Goal: Task Accomplishment & Management: Manage account settings

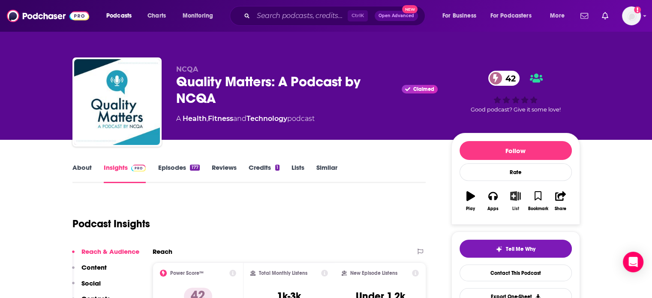
click at [516, 196] on icon "button" at bounding box center [515, 195] width 11 height 9
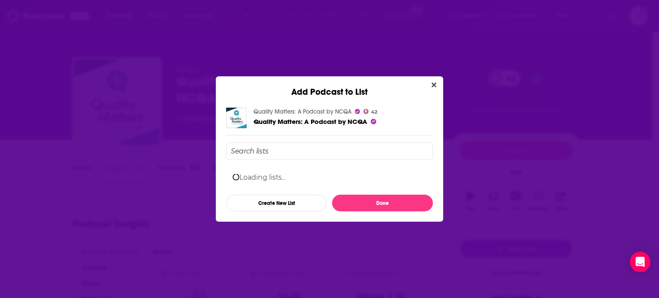
click at [326, 154] on input "Add Podcast To List" at bounding box center [329, 151] width 207 height 18
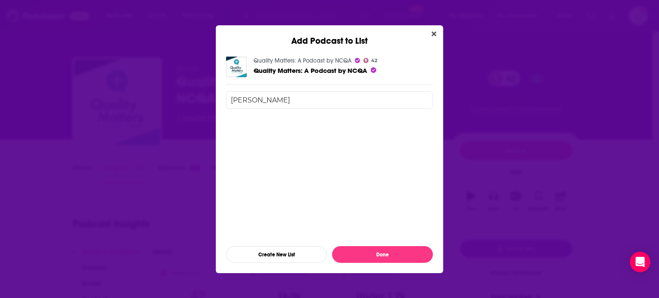
type input "[PERSON_NAME]"
click at [355, 251] on button "Done" at bounding box center [382, 254] width 101 height 17
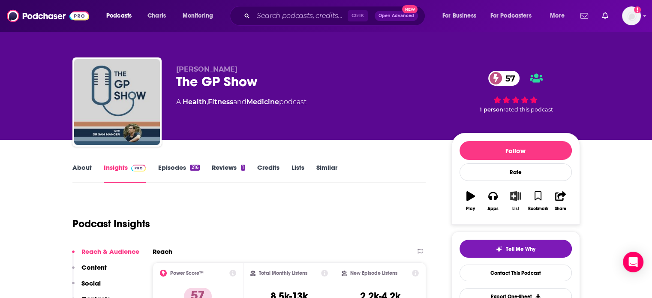
click at [514, 200] on icon "button" at bounding box center [515, 195] width 11 height 9
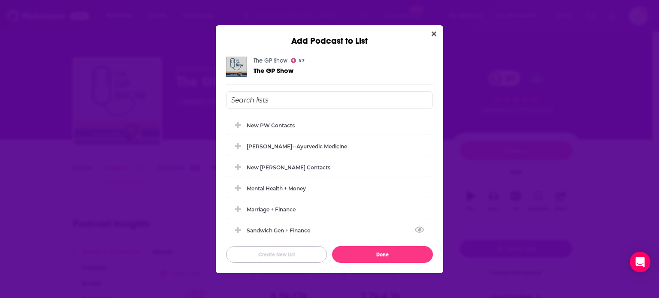
click at [281, 250] on button "Create New List" at bounding box center [276, 254] width 101 height 17
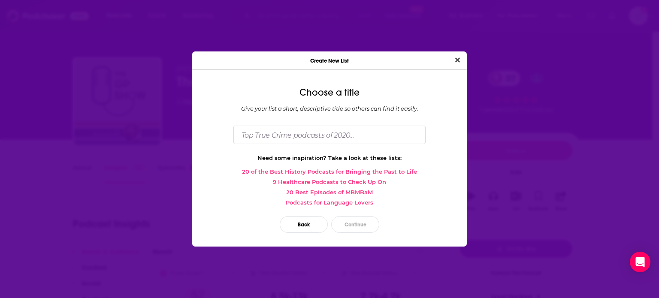
click at [311, 120] on div "Choose a title Give your list a short, descriptive title so others can find it …" at bounding box center [329, 162] width 274 height 170
click at [313, 139] on input "Dialog" at bounding box center [329, 135] width 192 height 18
type input "[PERSON_NAME]"
click at [365, 226] on button "Continue" at bounding box center [355, 224] width 48 height 17
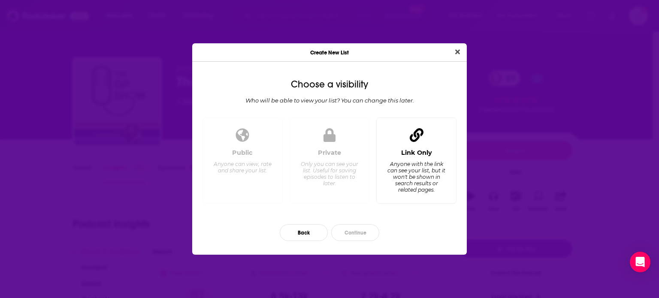
click at [412, 187] on div "Anyone with the link can see your list, but it won't be shown in search results…" at bounding box center [416, 177] width 59 height 32
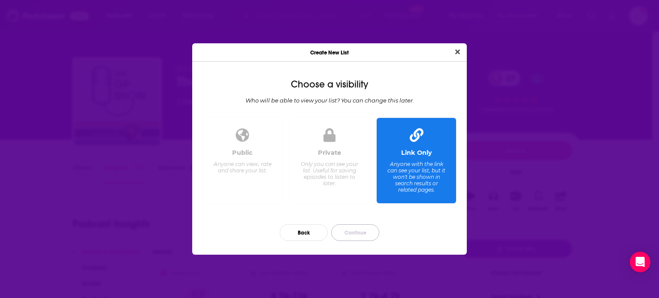
click at [349, 229] on button "Continue" at bounding box center [355, 232] width 48 height 17
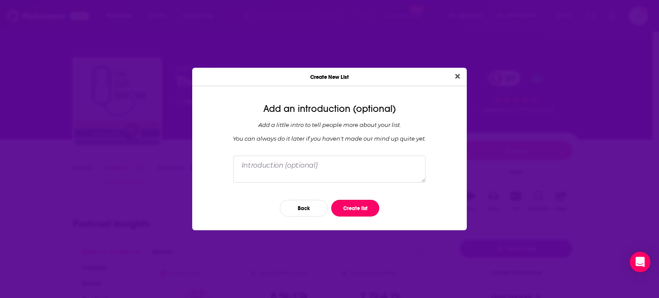
click at [345, 208] on button "Create list" at bounding box center [355, 208] width 48 height 17
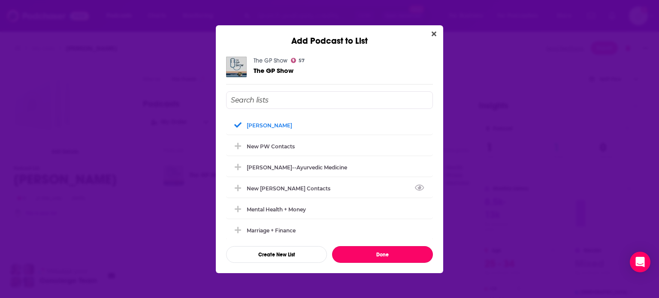
click at [378, 257] on button "Done" at bounding box center [382, 254] width 101 height 17
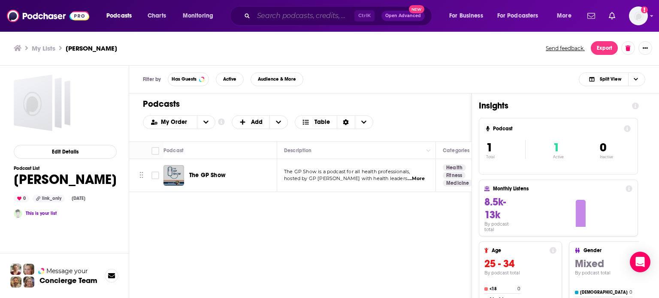
click at [304, 18] on input "Search podcasts, credits, & more..." at bounding box center [303, 16] width 101 height 14
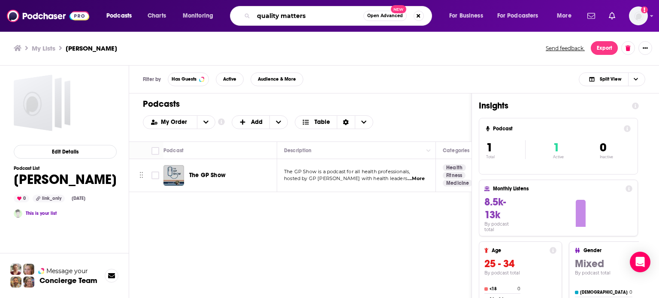
type input "quality matters"
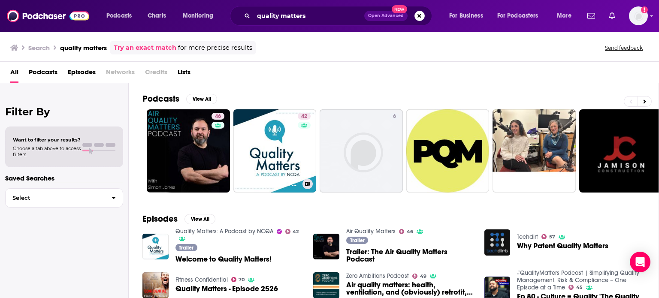
click at [271, 160] on link "42 Quality Matters: A Podcast by NCQA" at bounding box center [274, 150] width 83 height 83
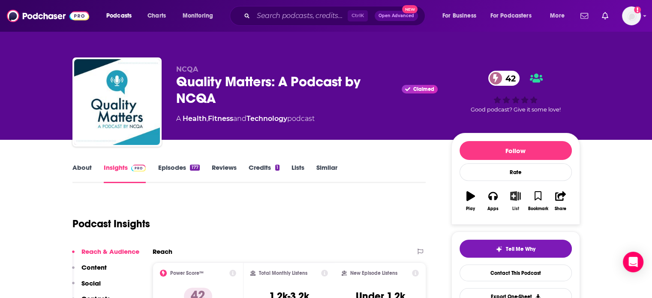
click at [518, 203] on button "List" at bounding box center [515, 201] width 22 height 31
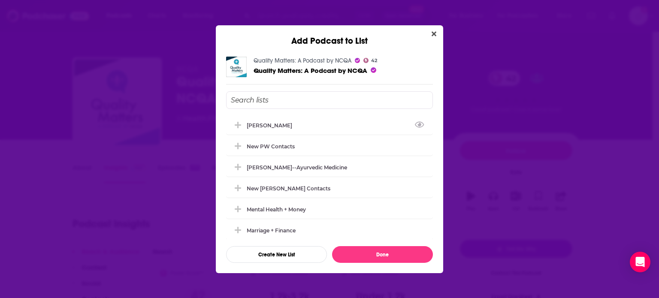
click at [322, 125] on div "[PERSON_NAME]" at bounding box center [329, 125] width 207 height 19
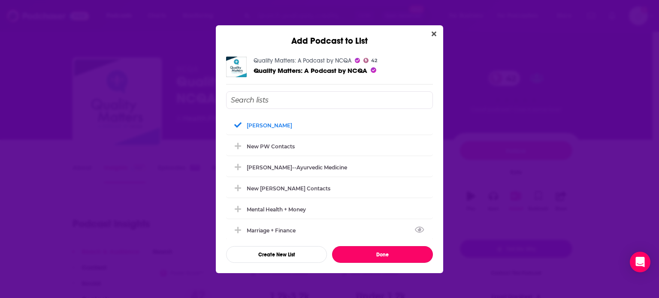
click at [382, 255] on button "Done" at bounding box center [382, 254] width 101 height 17
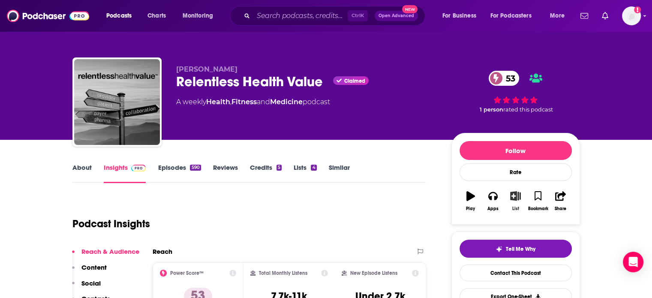
click at [515, 196] on icon "button" at bounding box center [515, 195] width 11 height 9
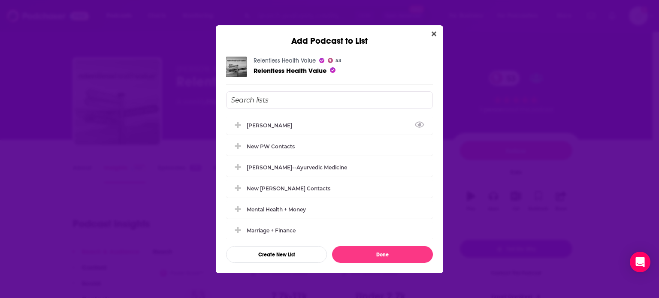
click at [283, 125] on div "[PERSON_NAME]" at bounding box center [329, 125] width 207 height 19
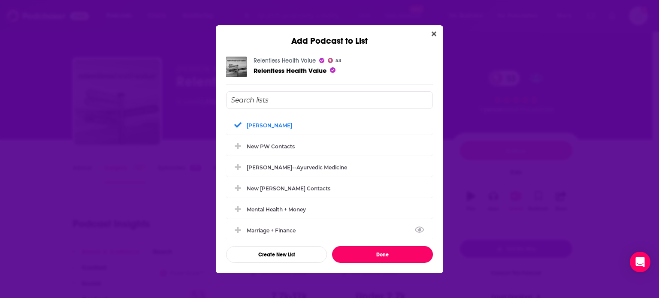
click at [380, 250] on button "Done" at bounding box center [382, 254] width 101 height 17
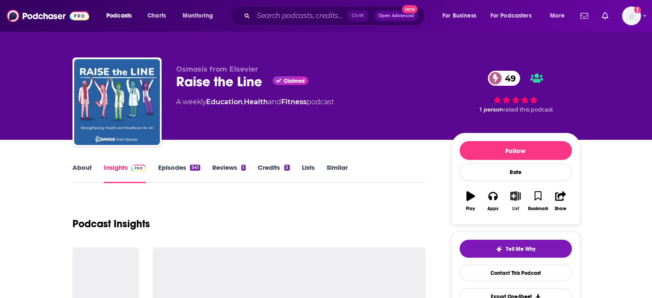
click at [513, 195] on icon "button" at bounding box center [515, 195] width 11 height 9
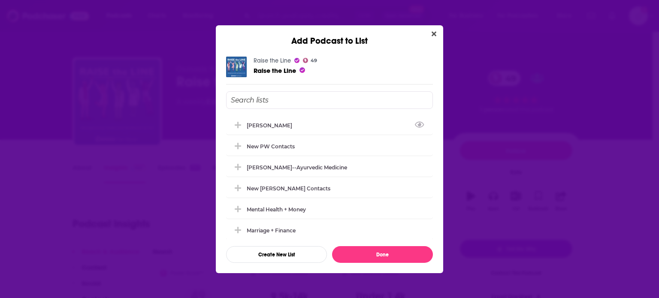
click at [330, 122] on div "[PERSON_NAME]" at bounding box center [329, 125] width 207 height 19
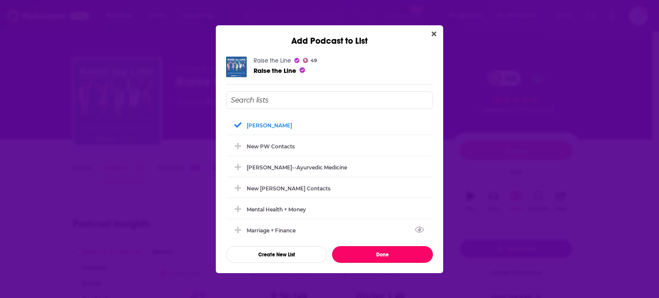
click at [365, 256] on button "Done" at bounding box center [382, 254] width 101 height 17
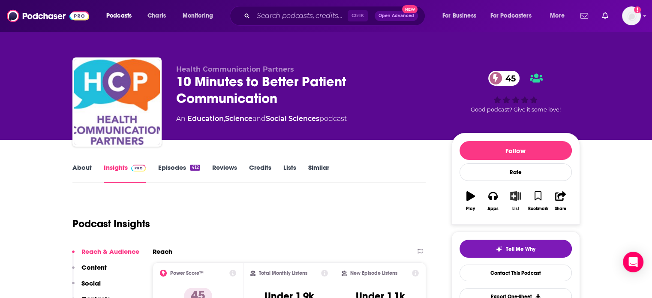
click at [516, 200] on icon "button" at bounding box center [515, 195] width 11 height 9
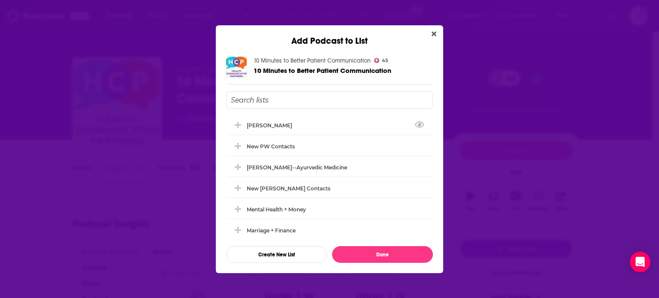
click at [346, 130] on div "[PERSON_NAME]" at bounding box center [329, 125] width 207 height 19
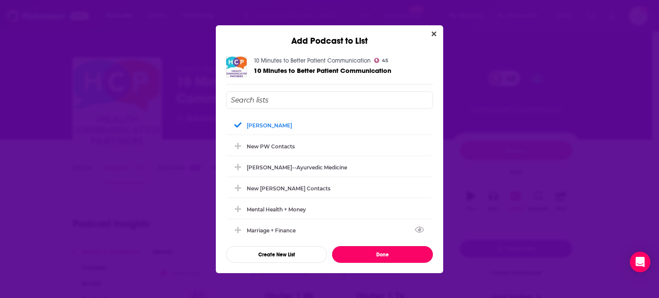
click at [372, 247] on button "Done" at bounding box center [382, 254] width 101 height 17
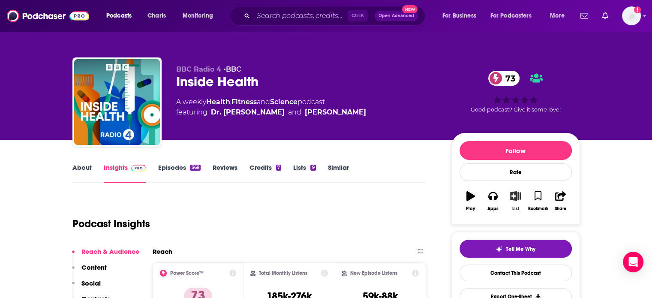
click at [509, 202] on button "List" at bounding box center [515, 201] width 22 height 31
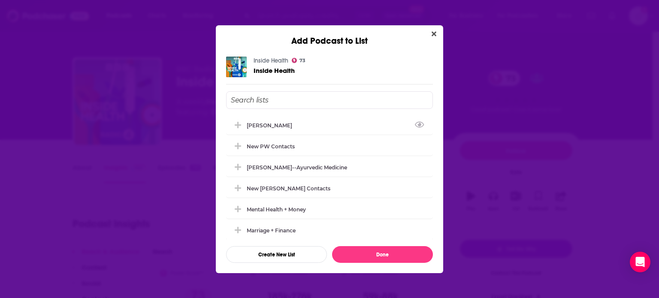
click at [343, 124] on div "[PERSON_NAME]" at bounding box center [329, 125] width 207 height 19
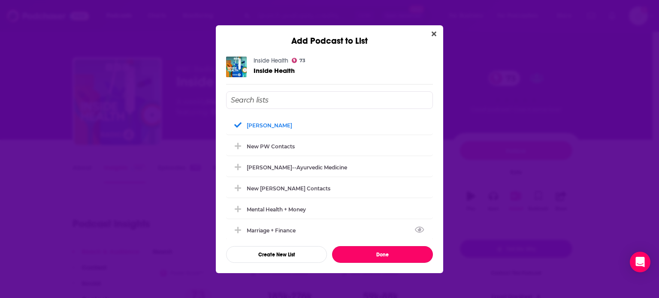
click at [380, 256] on button "Done" at bounding box center [382, 254] width 101 height 17
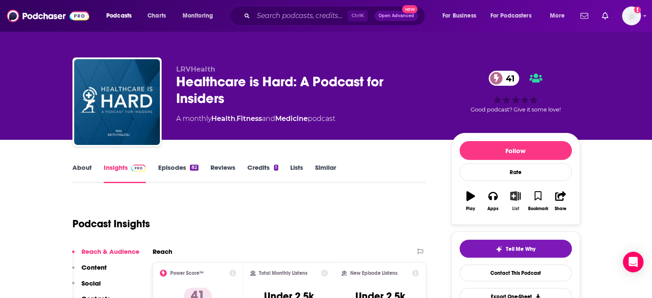
click at [515, 199] on icon "button" at bounding box center [515, 195] width 11 height 9
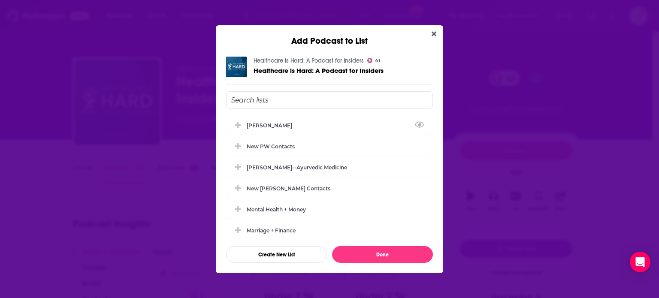
click at [328, 123] on div "[PERSON_NAME]" at bounding box center [329, 125] width 207 height 19
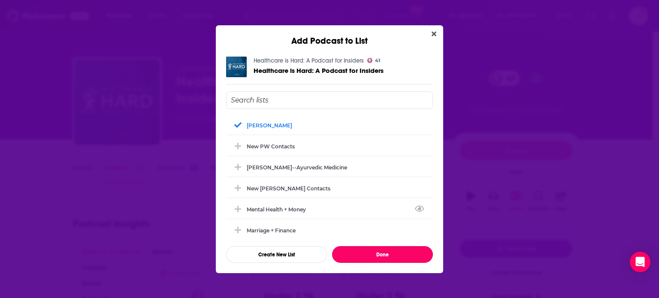
click at [376, 252] on button "Done" at bounding box center [382, 254] width 101 height 17
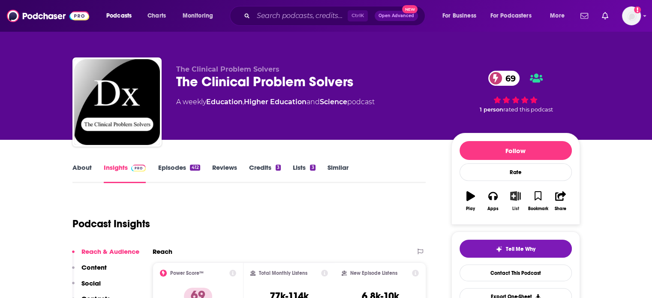
click at [516, 199] on icon "button" at bounding box center [515, 195] width 11 height 9
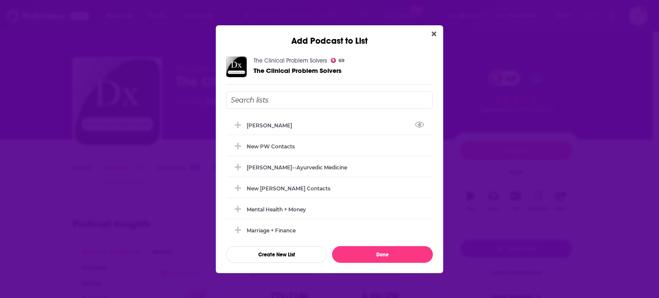
click at [337, 119] on div "[PERSON_NAME]" at bounding box center [329, 125] width 207 height 19
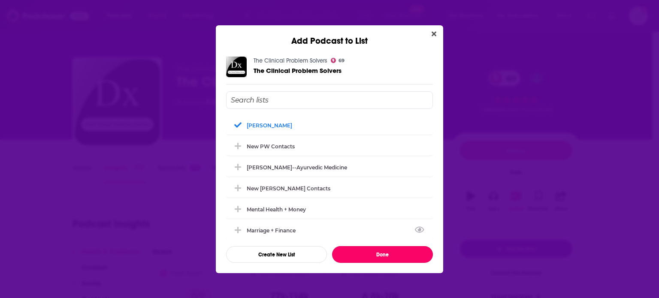
click at [364, 256] on button "Done" at bounding box center [382, 254] width 101 height 17
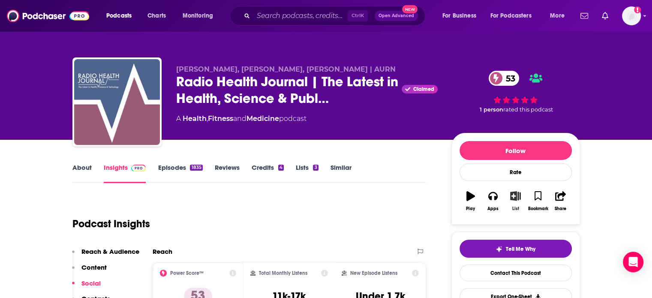
click at [516, 193] on icon "button" at bounding box center [515, 195] width 11 height 9
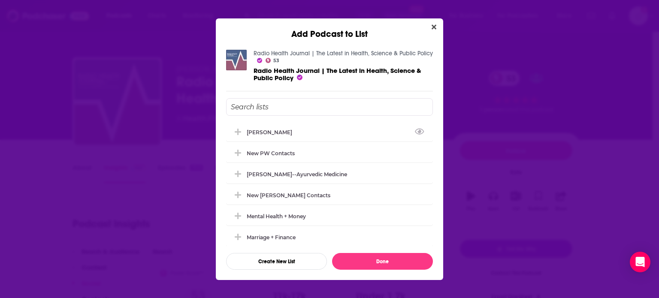
click at [337, 135] on div "[PERSON_NAME]" at bounding box center [329, 132] width 207 height 19
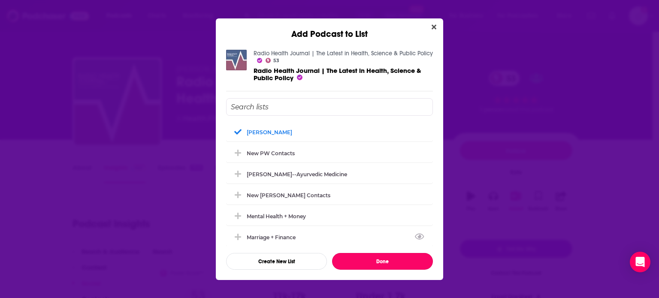
click at [361, 262] on button "Done" at bounding box center [382, 261] width 101 height 17
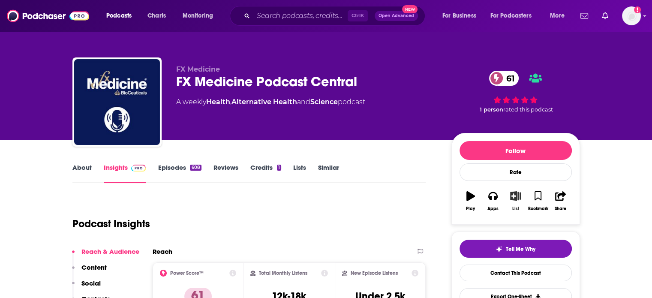
click at [517, 194] on icon "button" at bounding box center [515, 195] width 11 height 9
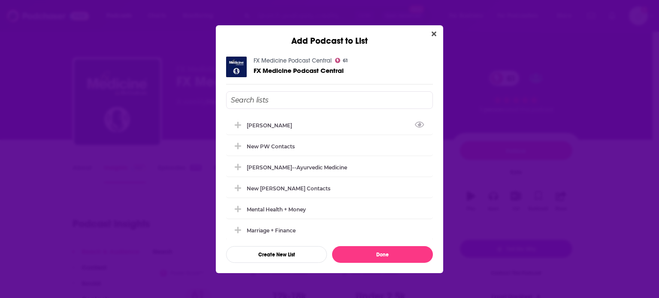
click at [307, 121] on div "[PERSON_NAME]" at bounding box center [329, 125] width 207 height 19
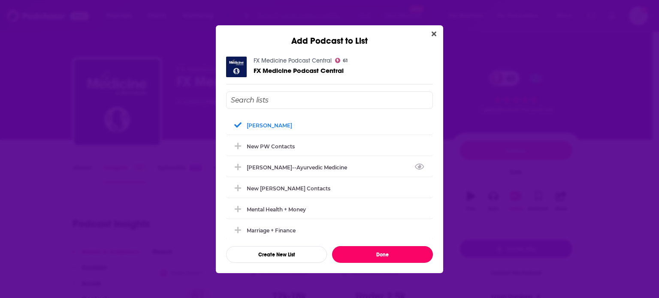
click at [389, 260] on button "Done" at bounding box center [382, 254] width 101 height 17
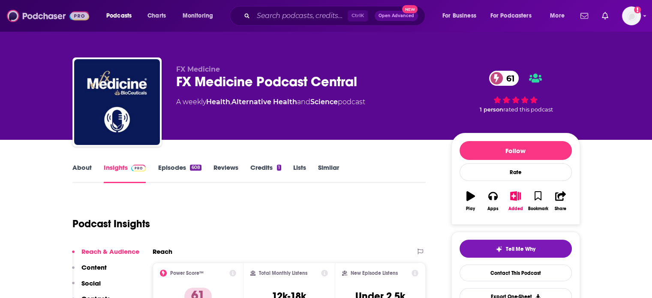
click at [47, 16] on img at bounding box center [48, 16] width 82 height 16
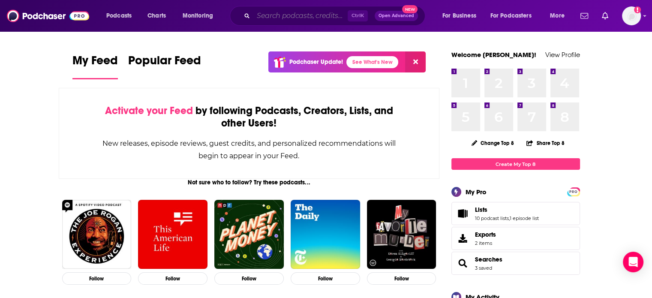
click at [285, 17] on input "Search podcasts, credits, & more..." at bounding box center [300, 16] width 94 height 14
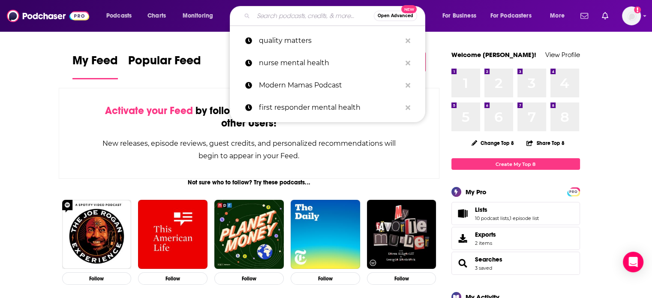
click at [283, 42] on p "quality matters" at bounding box center [330, 41] width 142 height 22
type input "quality matters"
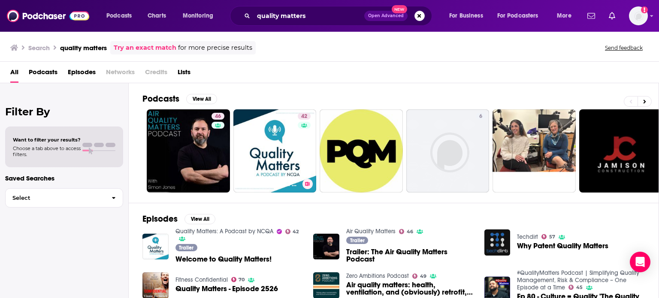
click at [288, 142] on link "42 Quality Matters: A Podcast by NCQA" at bounding box center [274, 150] width 83 height 83
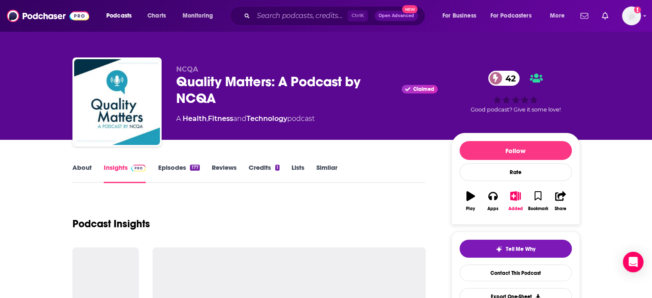
click at [325, 172] on link "Similar" at bounding box center [326, 173] width 21 height 20
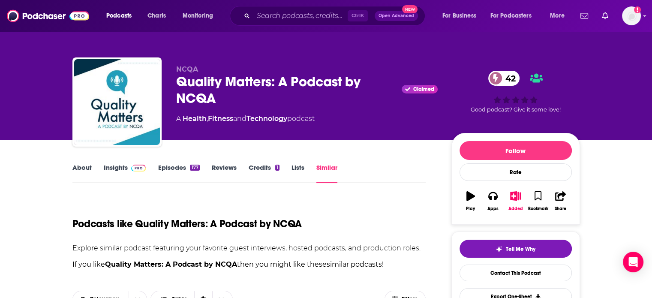
scroll to position [224, 0]
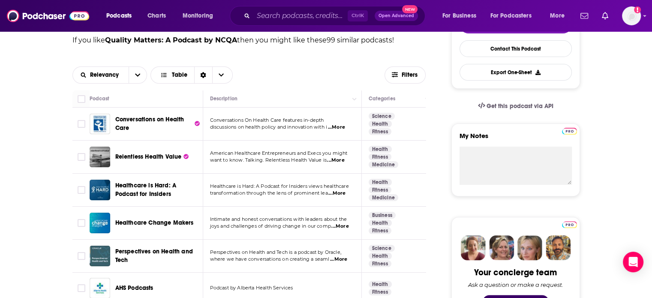
click at [136, 78] on button "open menu" at bounding box center [138, 75] width 18 height 16
click at [402, 78] on button "Filters" at bounding box center [405, 74] width 41 height 17
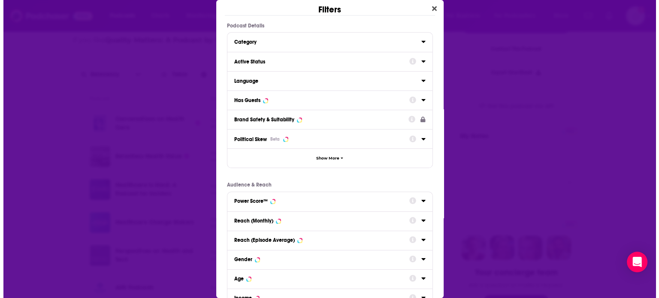
scroll to position [0, 0]
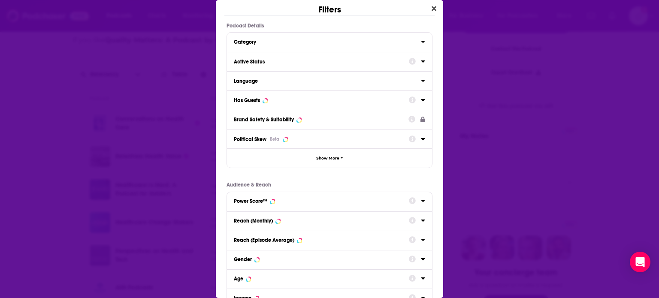
click at [396, 61] on div "Active Status" at bounding box center [318, 62] width 169 height 6
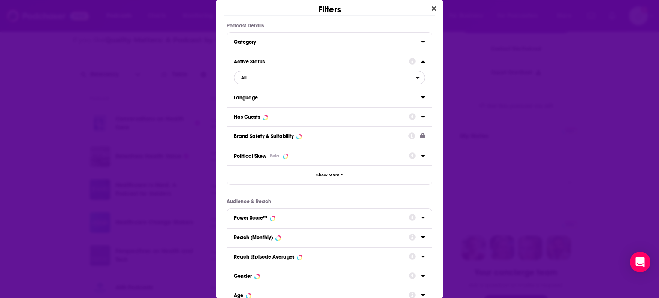
click at [260, 78] on span "All" at bounding box center [324, 77] width 181 height 11
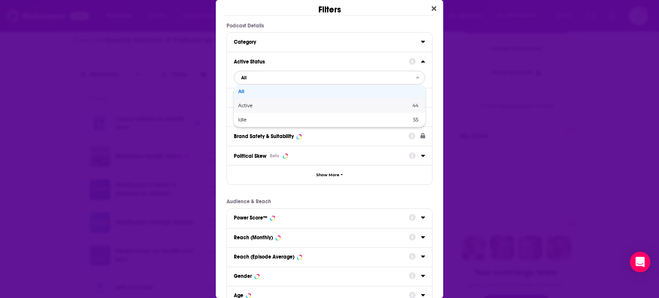
click at [259, 101] on div "Active 44" at bounding box center [329, 106] width 191 height 14
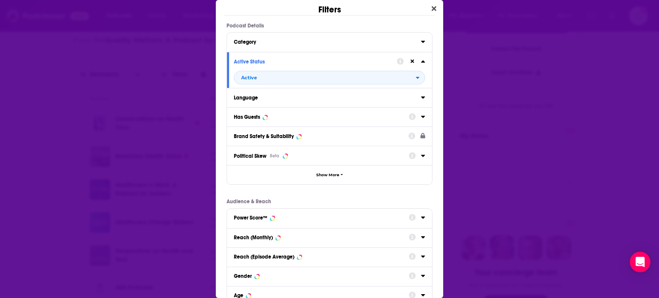
click at [424, 117] on div "Has Guests" at bounding box center [329, 116] width 205 height 19
click at [419, 117] on div "Has Guests" at bounding box center [329, 116] width 205 height 19
click at [410, 118] on div "Dialog" at bounding box center [417, 116] width 16 height 11
click at [421, 119] on icon "Dialog" at bounding box center [423, 116] width 4 height 7
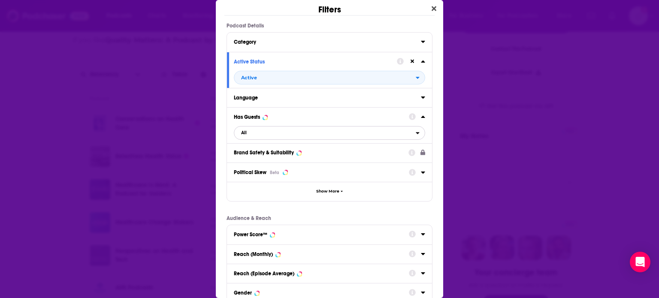
click at [320, 133] on span "All" at bounding box center [324, 132] width 181 height 11
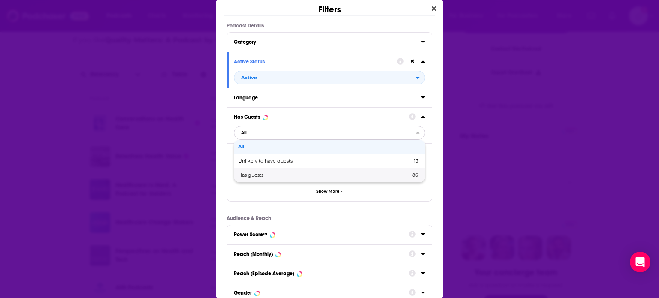
click at [292, 175] on span "Has guests" at bounding box center [287, 175] width 99 height 5
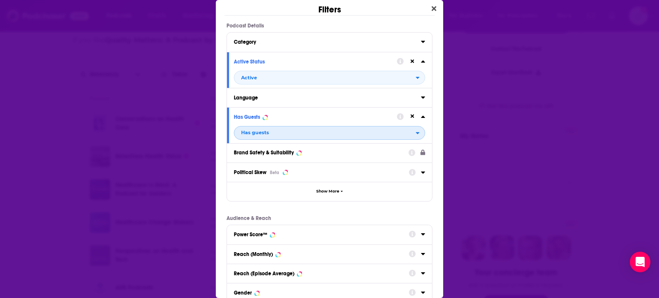
scroll to position [112, 0]
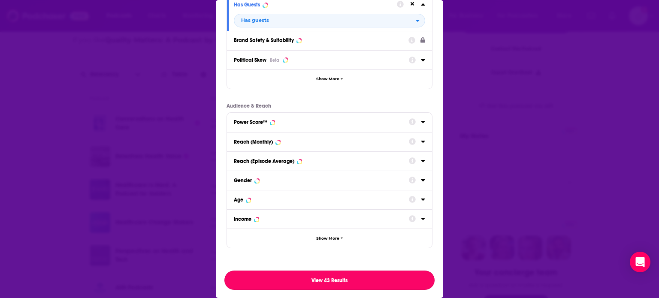
click at [358, 274] on button "View 43 Results" at bounding box center [329, 280] width 210 height 19
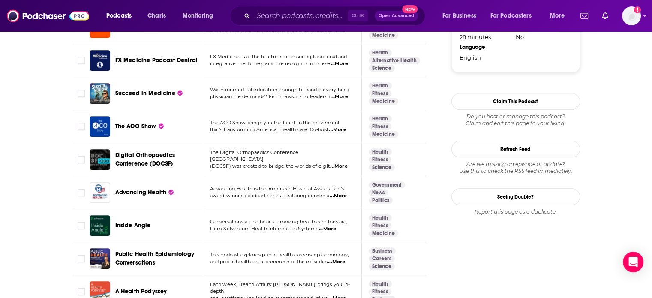
scroll to position [1025, 0]
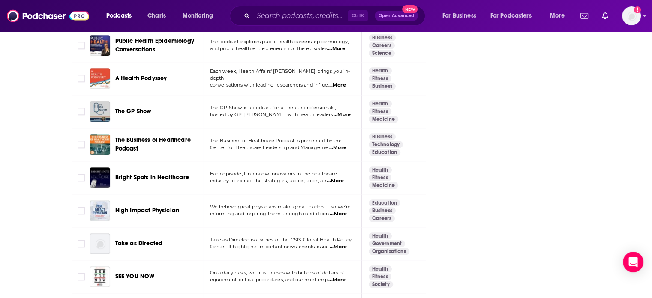
scroll to position [1240, 0]
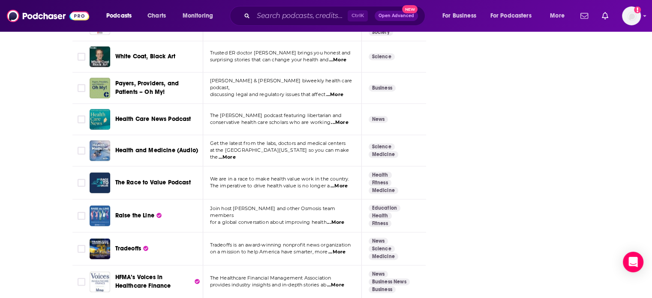
scroll to position [1489, 0]
click at [154, 172] on div "The Race to Value Podcast" at bounding box center [159, 182] width 89 height 21
click at [74, 18] on img at bounding box center [48, 16] width 82 height 16
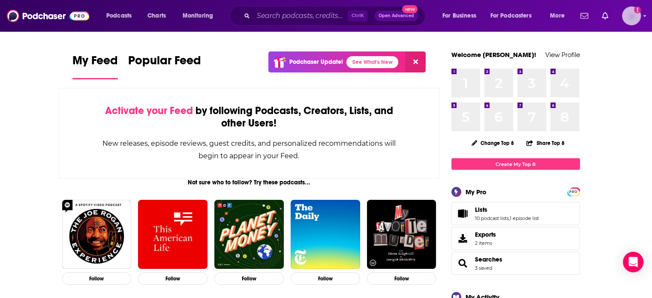
click at [632, 16] on img "Logged in as Bcprpro33" at bounding box center [631, 15] width 19 height 19
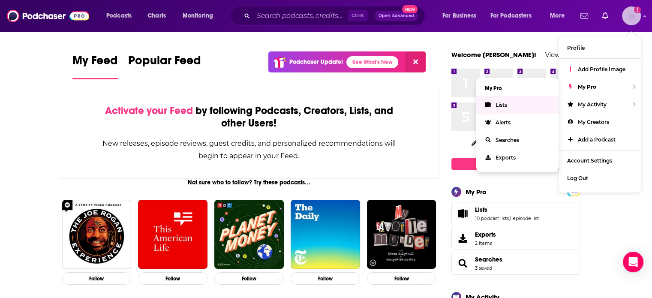
click at [528, 104] on link "Lists" at bounding box center [517, 105] width 82 height 18
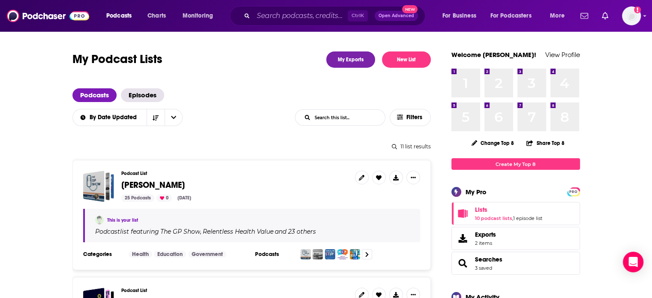
click at [136, 184] on span "S. Decker" at bounding box center [152, 185] width 63 height 11
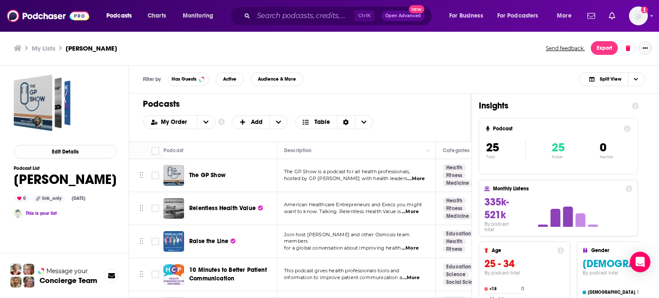
click at [643, 48] on icon "Show More Button" at bounding box center [644, 47] width 5 height 1
click at [504, 73] on div "Filter by Has Guests Active Audience & More Split View" at bounding box center [394, 80] width 530 height 28
click at [54, 202] on div "link_only" at bounding box center [49, 199] width 32 height 8
click at [55, 200] on div "link_only" at bounding box center [49, 199] width 32 height 8
click at [47, 217] on div "This is your list" at bounding box center [65, 213] width 103 height 9
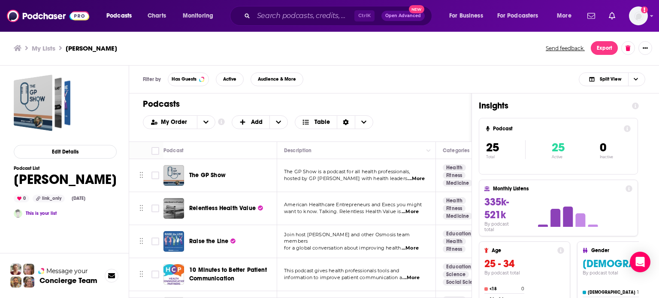
click at [48, 214] on link "This is your list" at bounding box center [41, 214] width 31 height 6
click at [612, 48] on button "Export" at bounding box center [603, 48] width 27 height 14
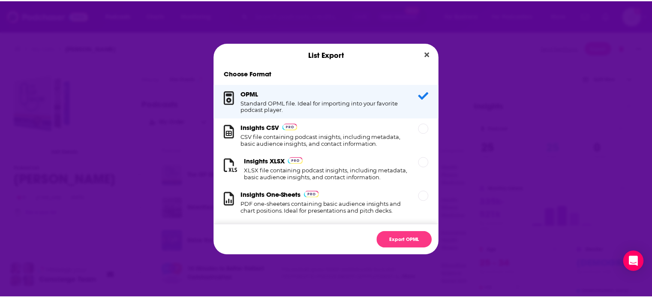
scroll to position [16, 0]
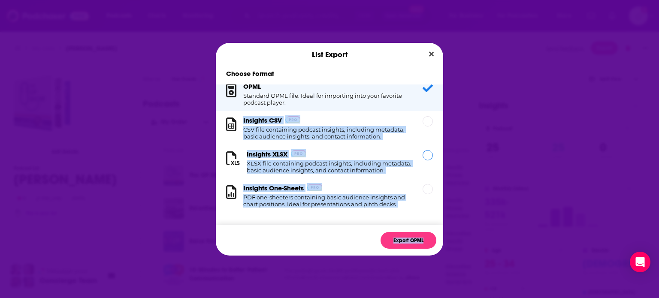
drag, startPoint x: 436, startPoint y: 138, endPoint x: 436, endPoint y: 96, distance: 41.6
click at [436, 96] on div "Choose Format OPML Standard OPML file. Ideal for importing into your favorite p…" at bounding box center [329, 161] width 227 height 190
click at [435, 58] on button "Close" at bounding box center [431, 54] width 12 height 11
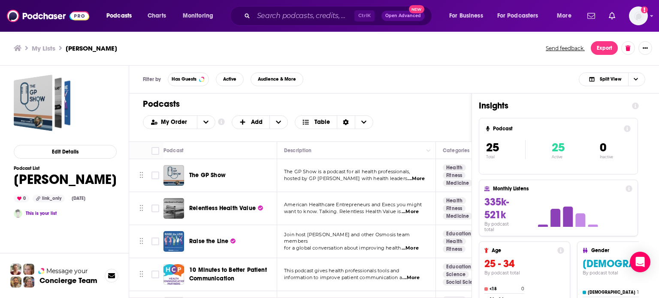
click at [51, 48] on h3 "My Lists" at bounding box center [44, 48] width 24 height 8
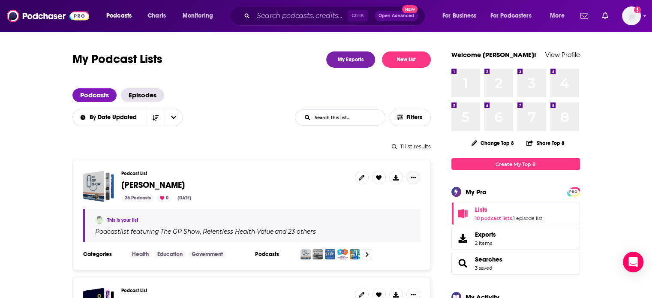
click at [412, 179] on icon "Show More Button" at bounding box center [413, 177] width 5 height 5
click at [361, 247] on button "Share" at bounding box center [384, 246] width 82 height 16
click at [415, 211] on icon "Show additional menu" at bounding box center [416, 211] width 17 height 7
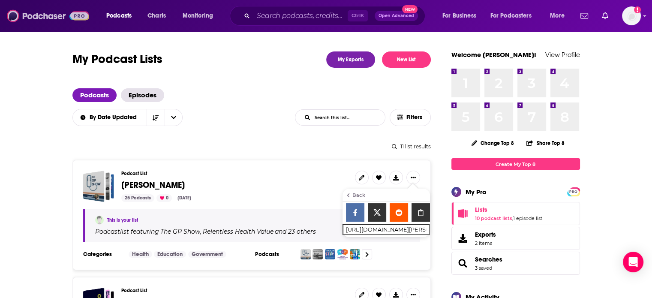
click at [73, 21] on img at bounding box center [48, 16] width 82 height 16
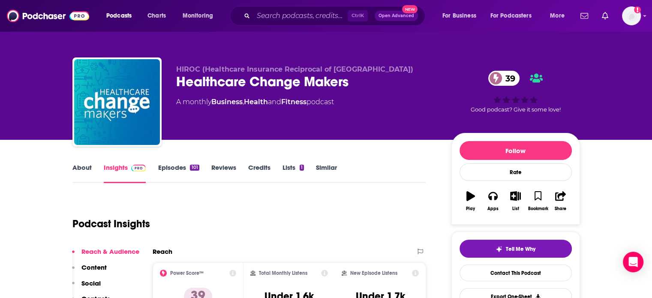
click at [87, 171] on link "About" at bounding box center [81, 173] width 19 height 20
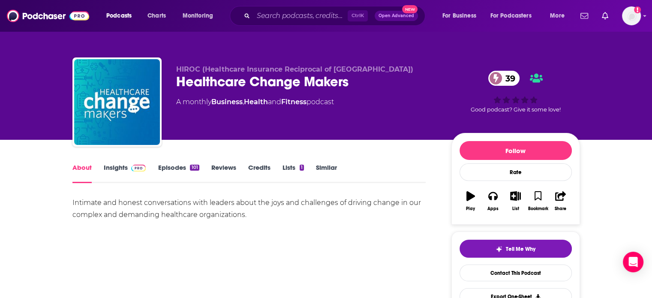
click at [111, 167] on link "Insights" at bounding box center [125, 173] width 42 height 20
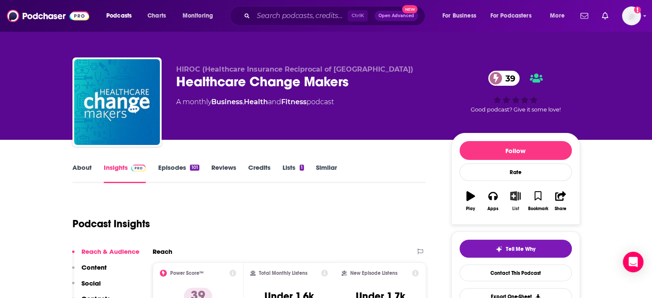
click at [512, 208] on button "List" at bounding box center [515, 201] width 22 height 31
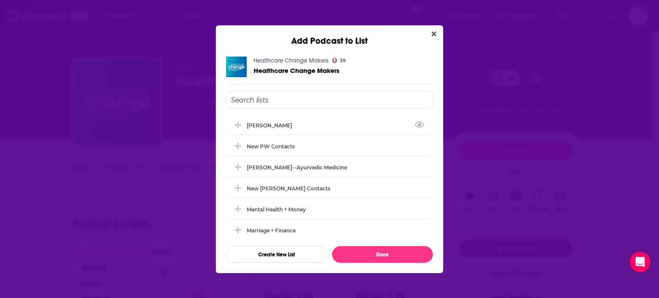
click at [329, 122] on div "[PERSON_NAME]" at bounding box center [329, 125] width 207 height 19
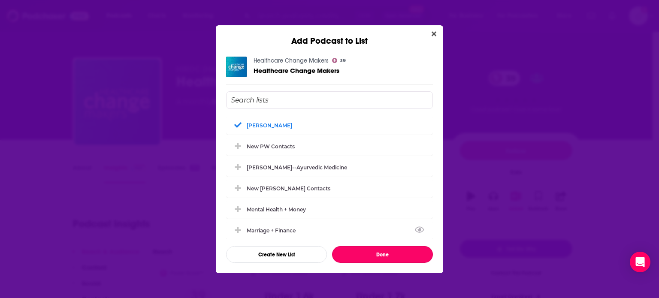
click at [352, 254] on button "Done" at bounding box center [382, 254] width 101 height 17
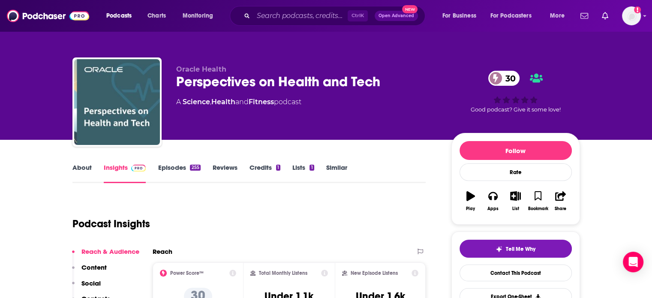
click at [84, 173] on link "About" at bounding box center [81, 173] width 19 height 20
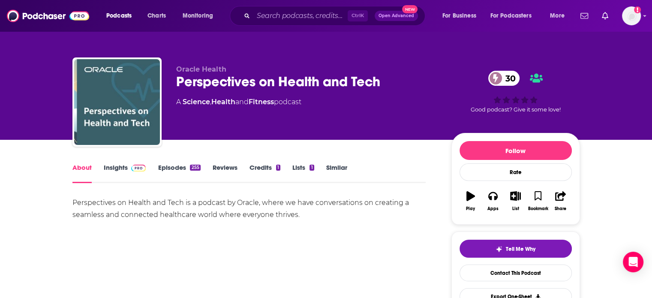
click at [118, 170] on link "Insights" at bounding box center [125, 173] width 42 height 20
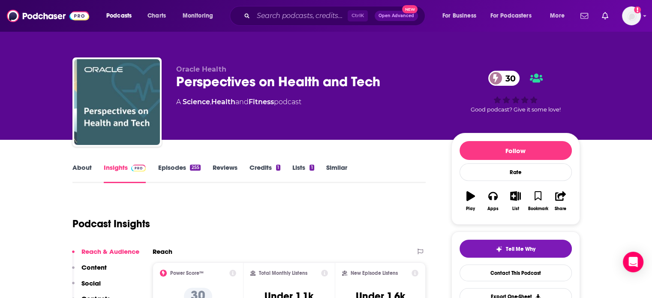
click at [514, 200] on icon "button" at bounding box center [515, 195] width 11 height 9
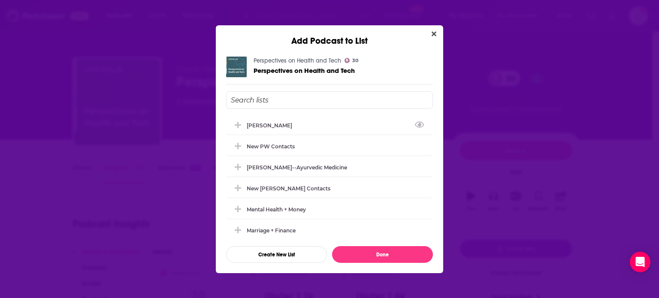
click at [291, 124] on div "[PERSON_NAME]" at bounding box center [329, 125] width 207 height 19
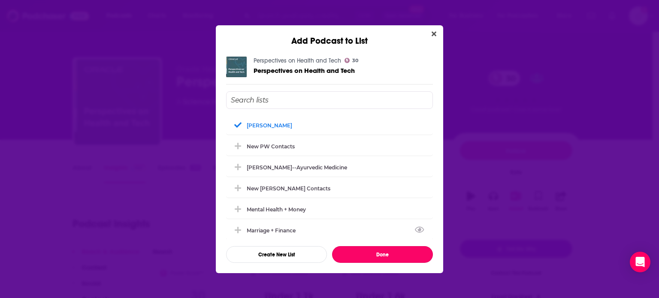
click at [367, 259] on button "Done" at bounding box center [382, 254] width 101 height 17
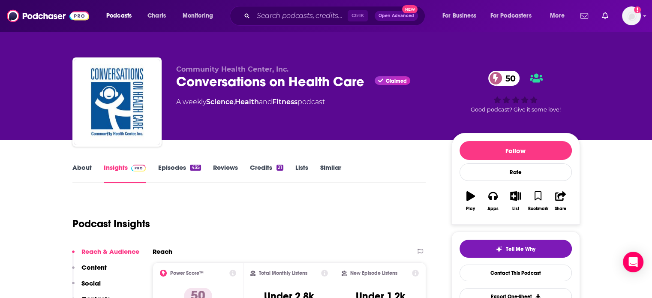
click at [88, 166] on link "About" at bounding box center [81, 173] width 19 height 20
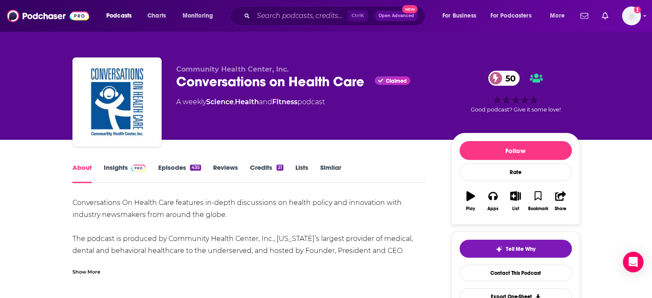
click at [91, 269] on div "Show More" at bounding box center [86, 271] width 28 height 8
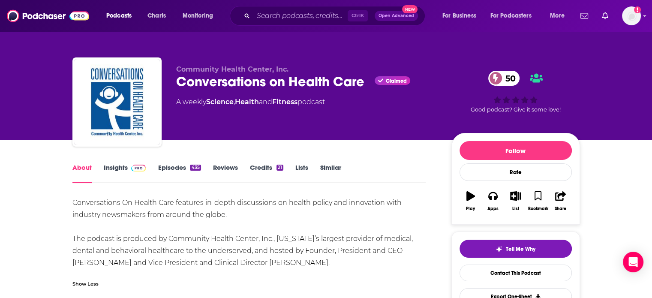
click at [122, 174] on link "Insights" at bounding box center [125, 173] width 42 height 20
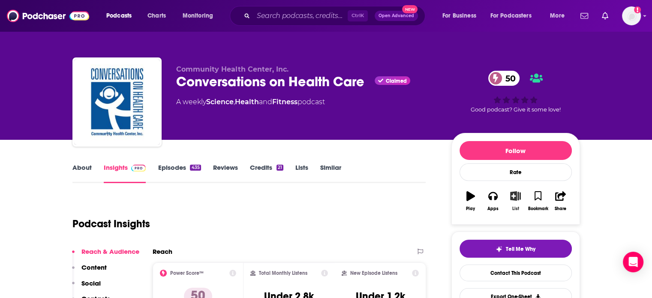
click at [512, 196] on icon "button" at bounding box center [515, 195] width 11 height 9
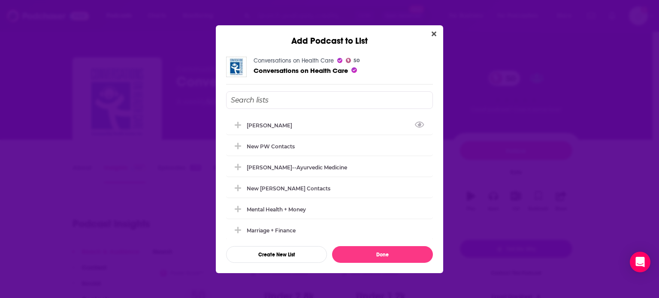
click at [281, 121] on div "[PERSON_NAME]" at bounding box center [329, 125] width 207 height 19
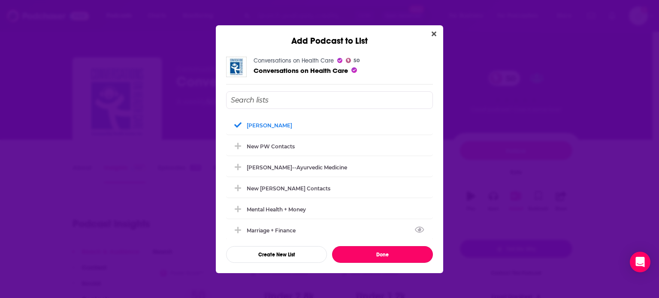
click at [371, 253] on button "Done" at bounding box center [382, 254] width 101 height 17
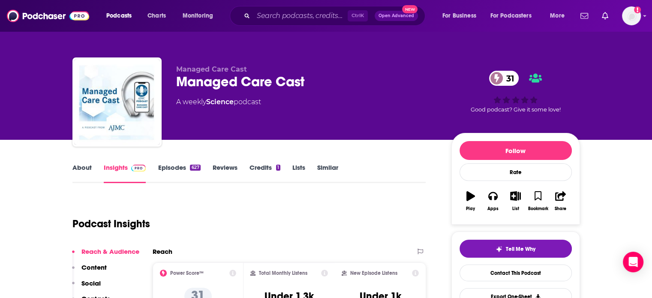
click at [84, 172] on link "About" at bounding box center [81, 173] width 19 height 20
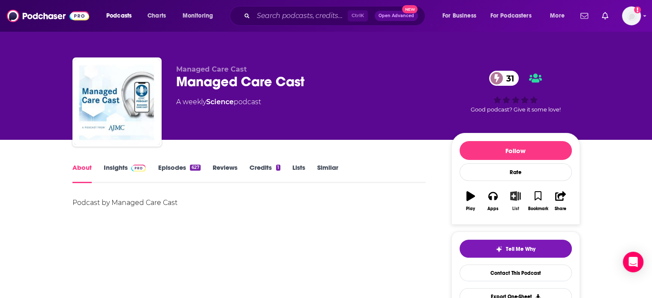
click at [516, 196] on icon "button" at bounding box center [515, 195] width 11 height 9
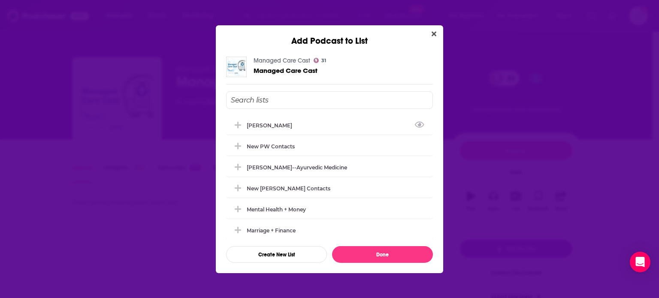
click at [282, 120] on div "[PERSON_NAME]" at bounding box center [329, 125] width 207 height 19
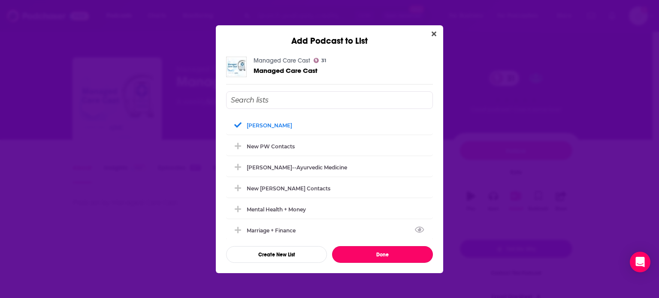
click at [398, 252] on button "Done" at bounding box center [382, 254] width 101 height 17
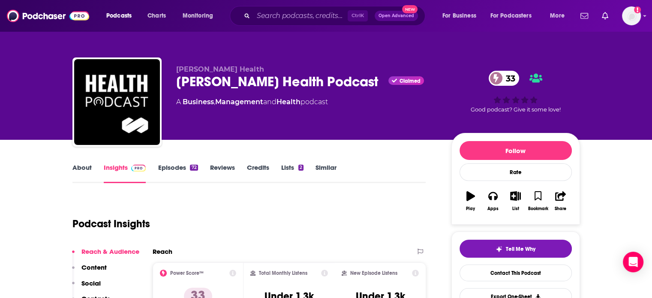
click at [78, 178] on link "About" at bounding box center [81, 173] width 19 height 20
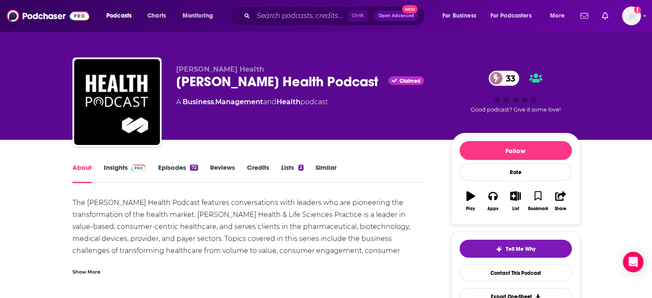
click at [119, 172] on link "Insights" at bounding box center [125, 173] width 42 height 20
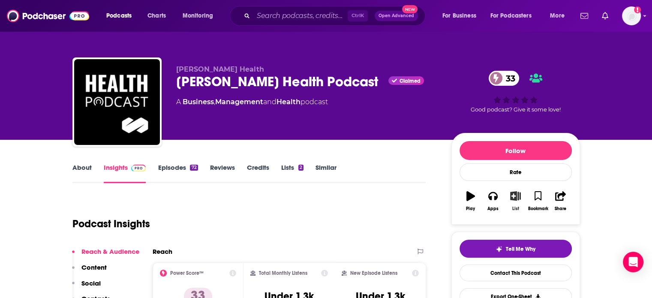
click at [514, 198] on icon "button" at bounding box center [515, 195] width 11 height 9
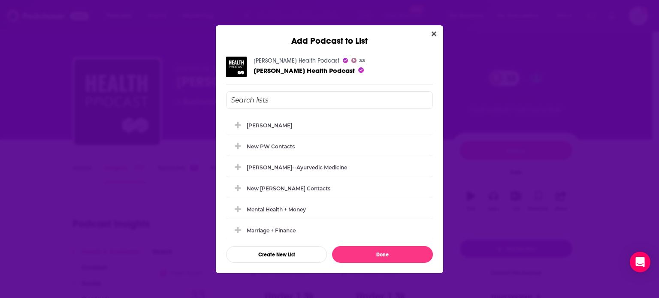
click at [304, 152] on div "New PW Contacts" at bounding box center [329, 146] width 207 height 19
click at [287, 143] on div "New PW Contacts" at bounding box center [273, 146] width 53 height 6
click at [283, 127] on div "S. Decker" at bounding box center [329, 125] width 207 height 19
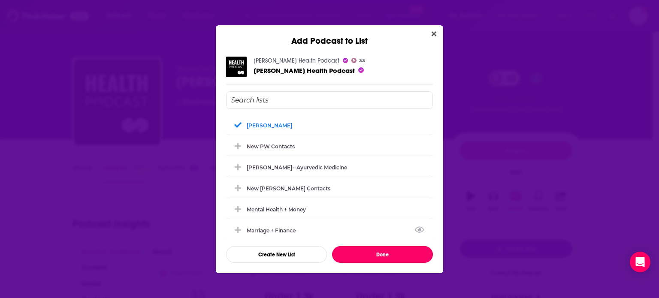
click at [369, 253] on button "Done" at bounding box center [382, 254] width 101 height 17
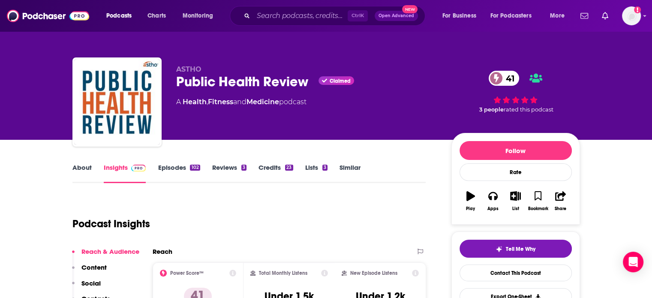
click at [76, 170] on link "About" at bounding box center [81, 173] width 19 height 20
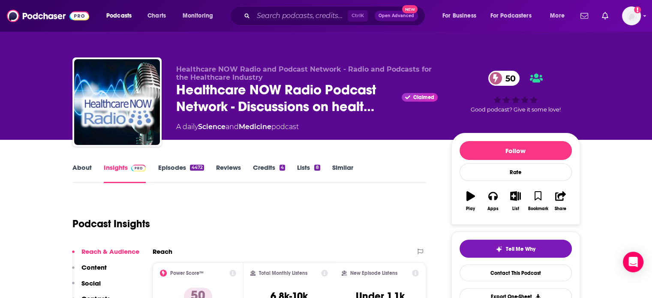
click at [87, 169] on link "About" at bounding box center [81, 173] width 19 height 20
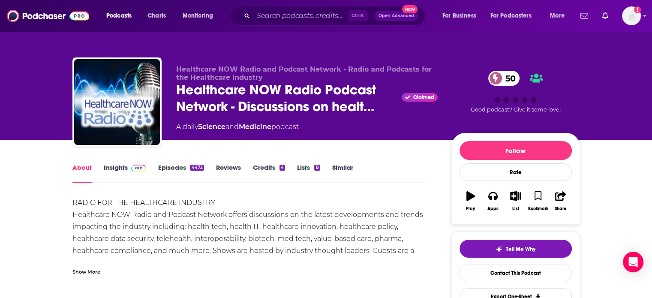
click at [128, 167] on span at bounding box center [137, 167] width 18 height 8
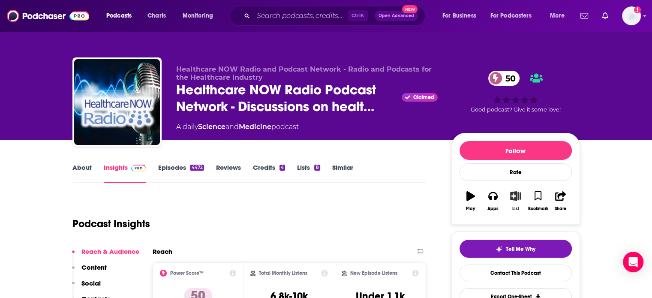
click at [514, 201] on button "List" at bounding box center [515, 201] width 22 height 31
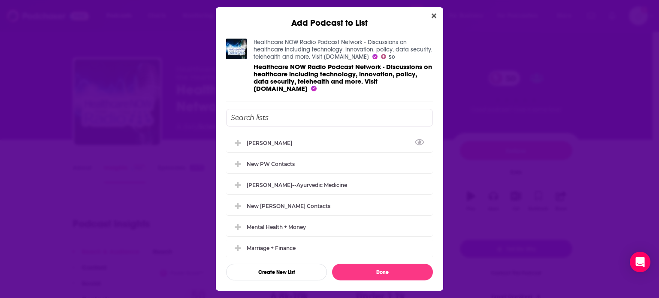
click at [292, 136] on div "[PERSON_NAME]" at bounding box center [329, 142] width 207 height 19
click at [370, 277] on button "Done" at bounding box center [382, 272] width 101 height 17
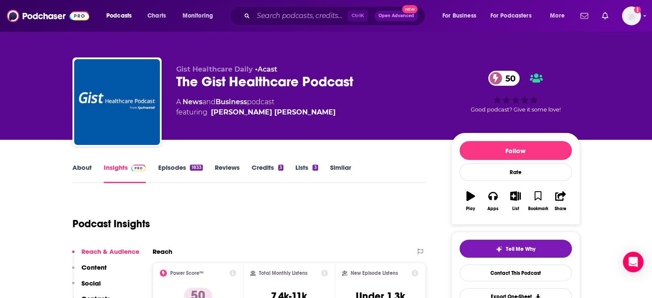
click at [81, 168] on link "About" at bounding box center [81, 173] width 19 height 20
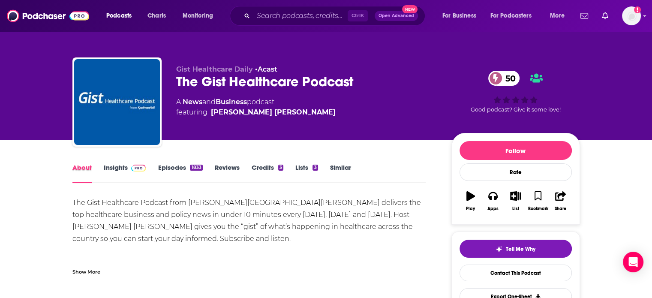
click at [99, 169] on div "About" at bounding box center [87, 173] width 31 height 20
click at [517, 203] on button "List" at bounding box center [515, 201] width 22 height 31
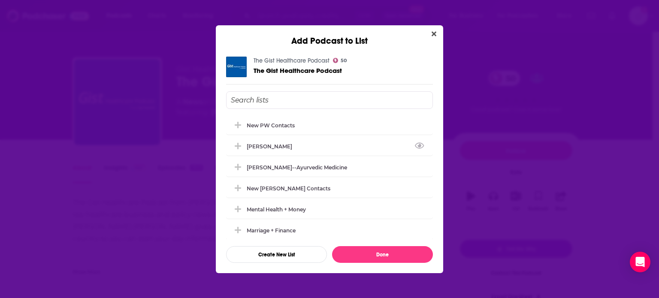
click at [294, 142] on div "[PERSON_NAME]" at bounding box center [329, 146] width 207 height 19
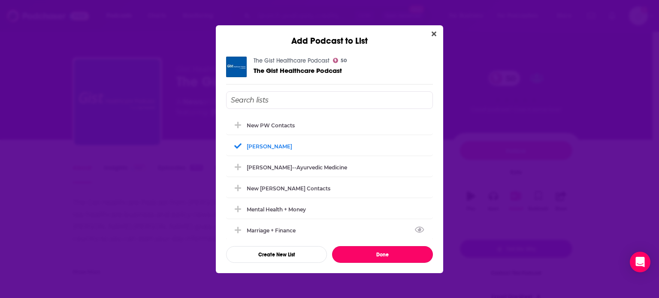
click at [372, 255] on button "Done" at bounding box center [382, 254] width 101 height 17
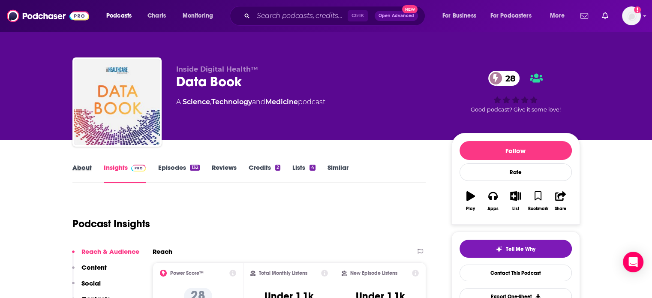
click at [93, 172] on div "About" at bounding box center [87, 173] width 31 height 20
click at [87, 172] on link "About" at bounding box center [81, 173] width 19 height 20
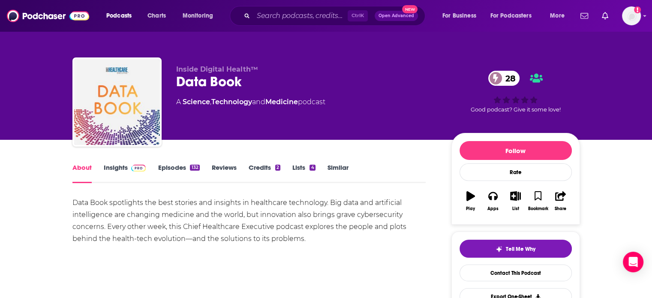
click at [111, 170] on link "Insights" at bounding box center [125, 173] width 42 height 20
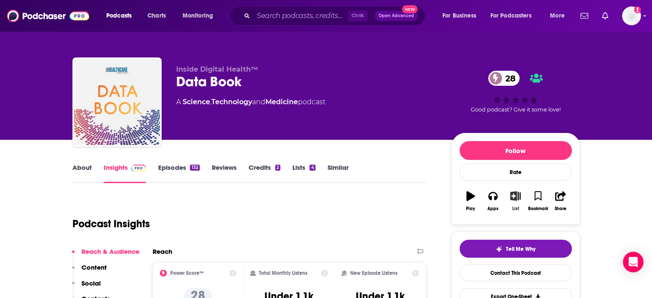
click at [516, 200] on icon "button" at bounding box center [515, 195] width 11 height 9
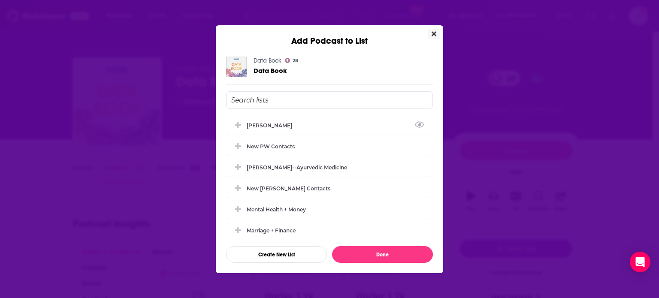
click at [328, 132] on div "[PERSON_NAME]" at bounding box center [329, 125] width 207 height 19
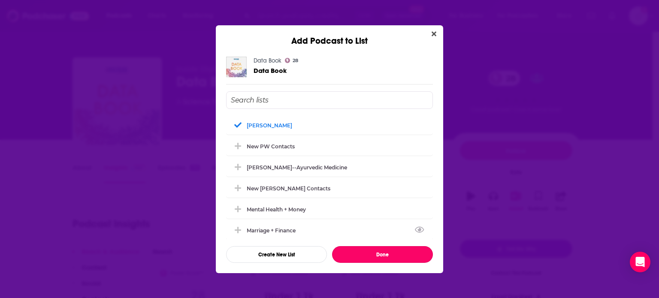
click at [370, 255] on button "Done" at bounding box center [382, 254] width 101 height 17
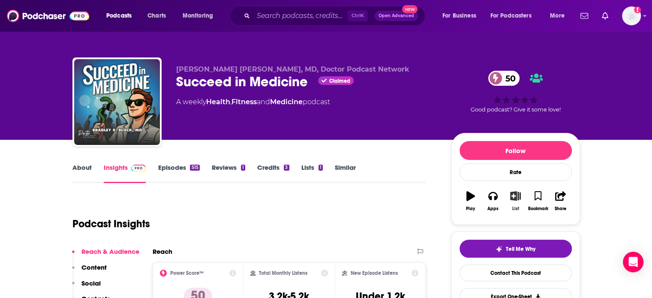
click at [515, 196] on icon "button" at bounding box center [515, 195] width 11 height 9
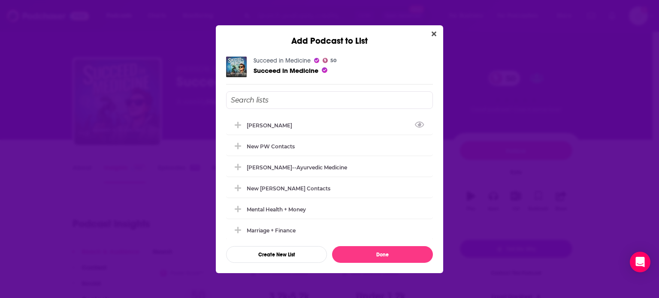
click at [316, 122] on div "[PERSON_NAME]" at bounding box center [329, 125] width 207 height 19
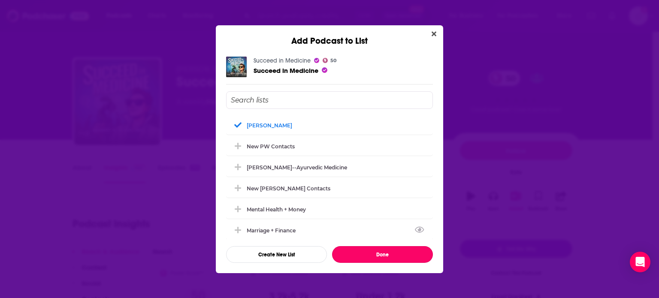
click at [372, 260] on button "Done" at bounding box center [382, 254] width 101 height 17
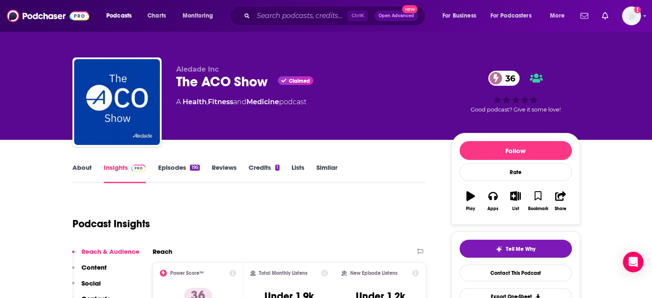
click at [74, 163] on div "About Insights Episodes 195 Reviews Credits 1 Lists Similar" at bounding box center [249, 172] width 354 height 21
click at [78, 171] on link "About" at bounding box center [81, 173] width 19 height 20
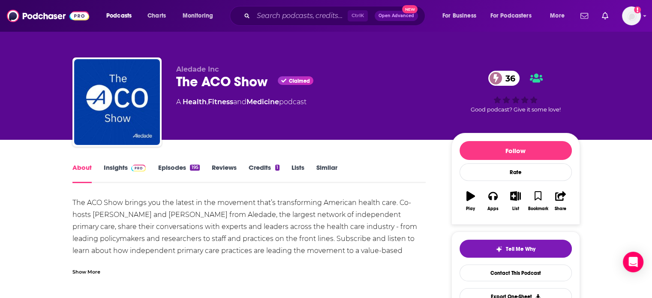
click at [127, 179] on link "Insights" at bounding box center [125, 173] width 42 height 20
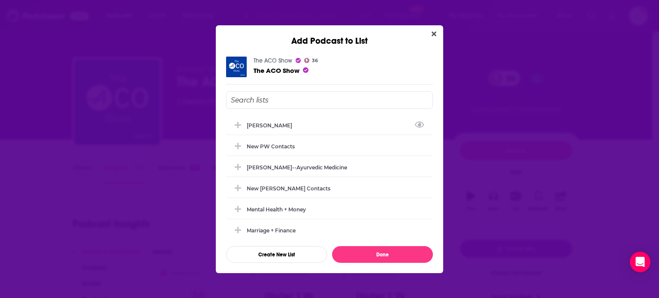
click at [278, 126] on div "S. Decker" at bounding box center [329, 125] width 207 height 19
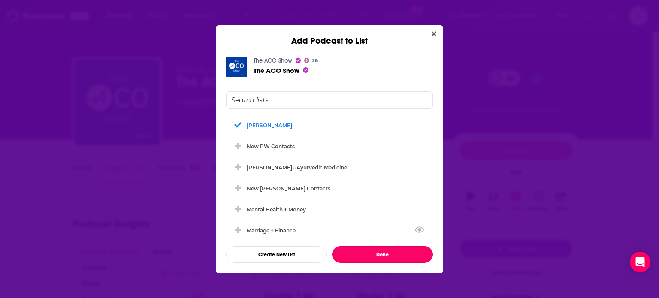
click at [377, 256] on button "Done" at bounding box center [382, 254] width 101 height 17
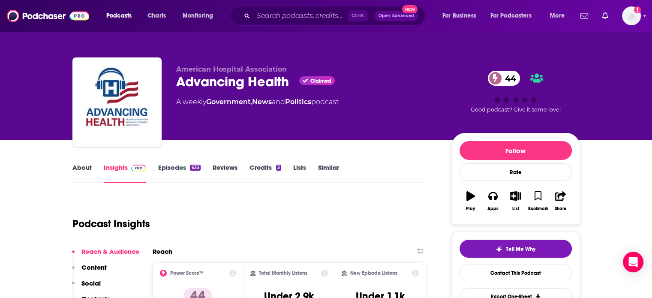
click at [74, 171] on link "About" at bounding box center [81, 173] width 19 height 20
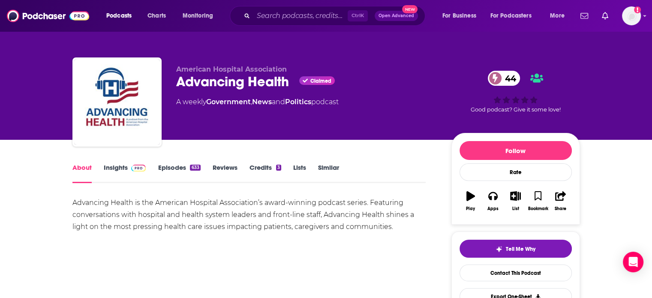
click at [118, 172] on link "Insights" at bounding box center [125, 173] width 42 height 20
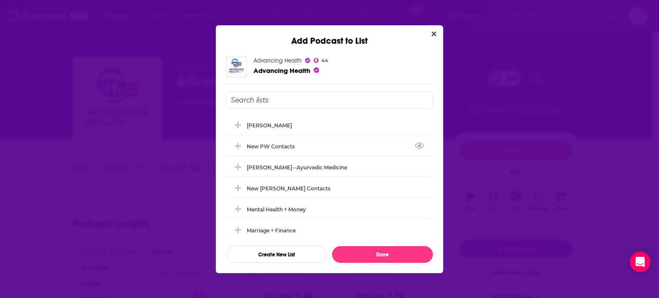
click at [286, 122] on div "S. Decker" at bounding box center [329, 125] width 207 height 19
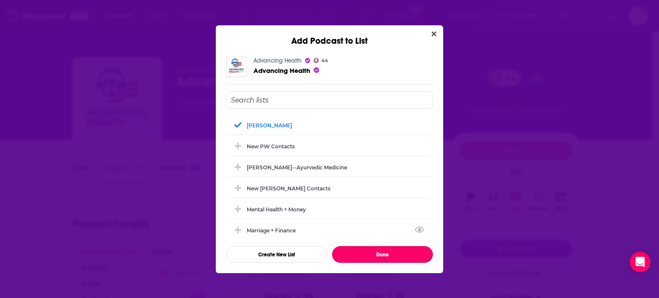
click at [375, 247] on button "Done" at bounding box center [382, 254] width 101 height 17
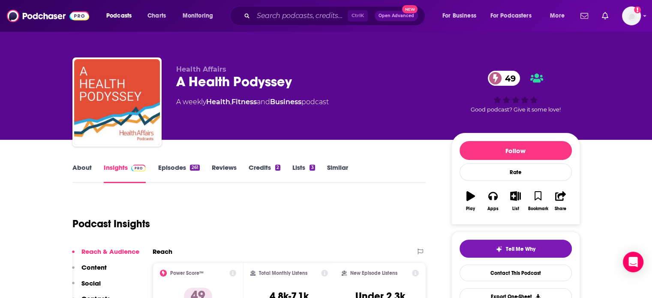
click at [81, 168] on link "About" at bounding box center [81, 173] width 19 height 20
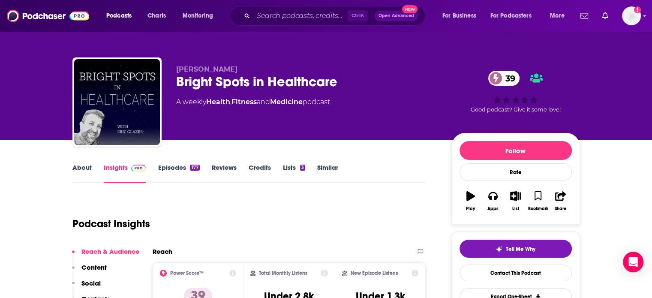
click at [85, 171] on link "About" at bounding box center [81, 173] width 19 height 20
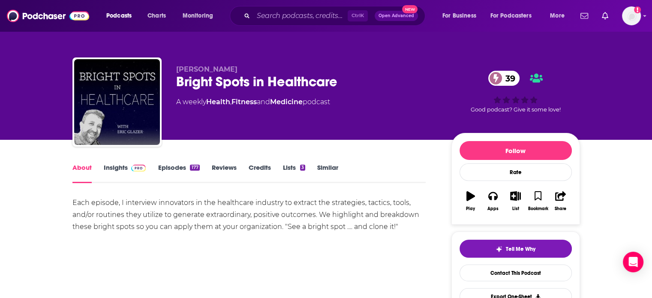
click at [113, 173] on link "Insights" at bounding box center [125, 173] width 42 height 20
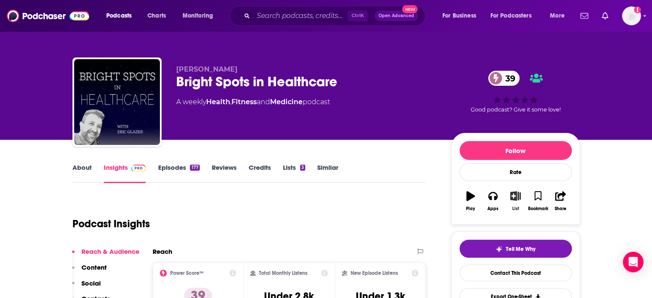
click at [518, 195] on icon "button" at bounding box center [515, 195] width 11 height 9
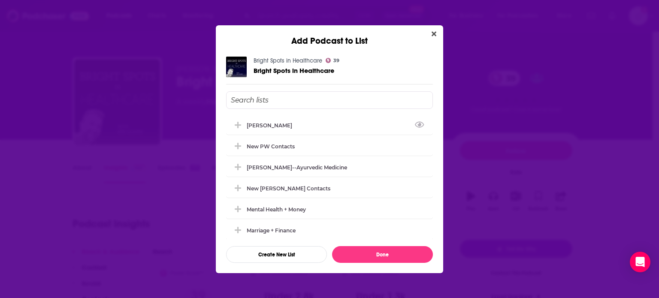
click at [353, 130] on div "S. Decker" at bounding box center [329, 125] width 207 height 19
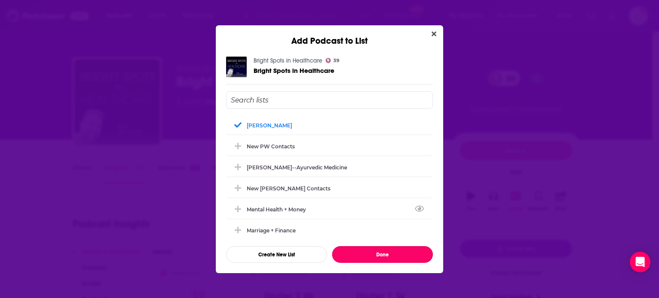
click at [364, 258] on button "Done" at bounding box center [382, 254] width 101 height 17
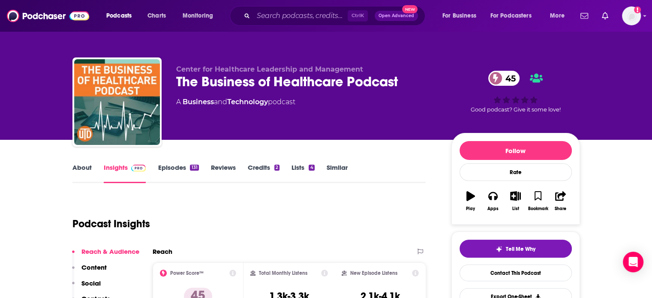
click at [89, 170] on link "About" at bounding box center [81, 173] width 19 height 20
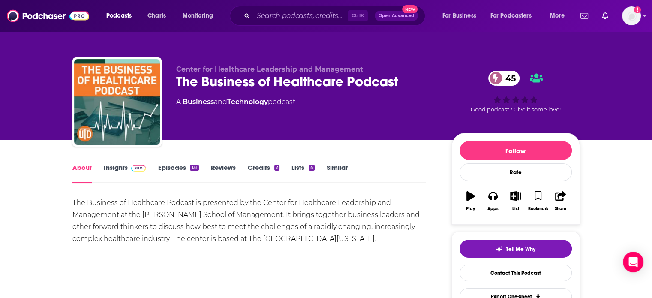
click at [118, 165] on link "Insights" at bounding box center [125, 173] width 42 height 20
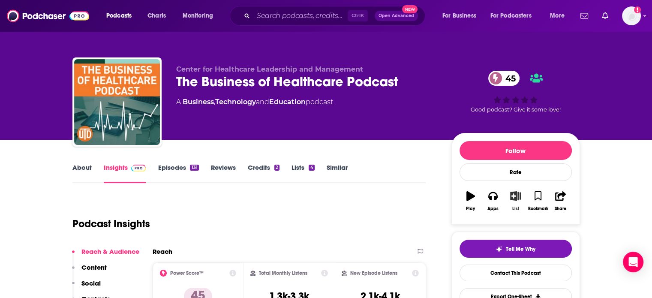
click at [512, 205] on button "List" at bounding box center [515, 201] width 22 height 31
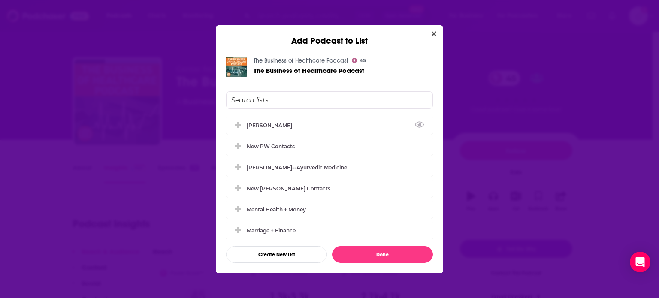
click at [358, 121] on div "[PERSON_NAME]" at bounding box center [329, 125] width 207 height 19
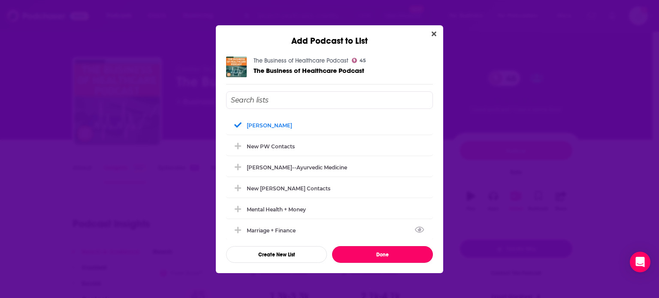
click at [375, 247] on button "Done" at bounding box center [382, 254] width 101 height 17
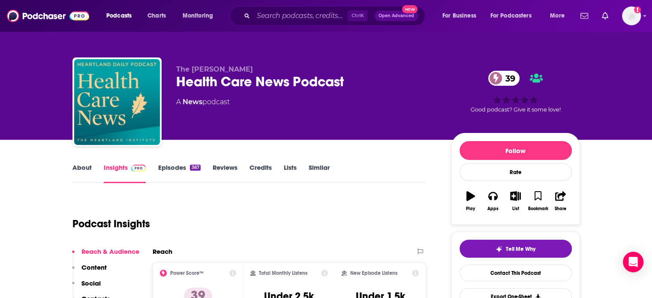
click at [81, 168] on link "About" at bounding box center [81, 173] width 19 height 20
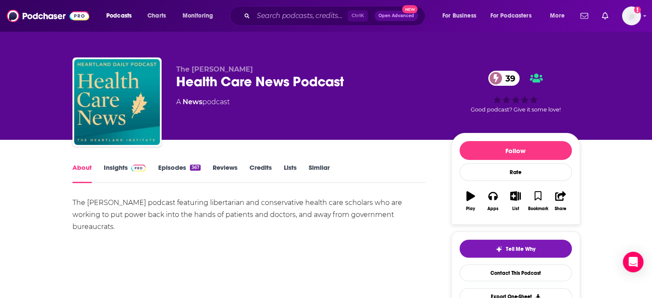
drag, startPoint x: 120, startPoint y: 167, endPoint x: 221, endPoint y: 10, distance: 186.8
click at [120, 167] on link "Insights" at bounding box center [125, 173] width 42 height 20
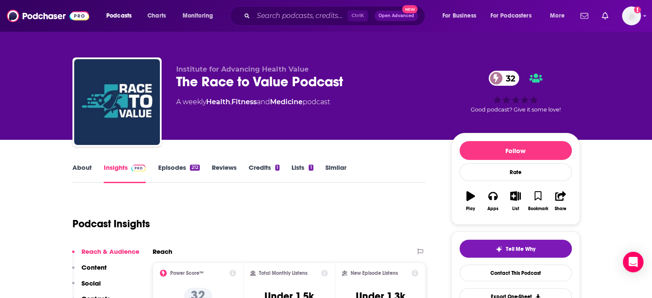
click at [79, 166] on link "About" at bounding box center [81, 173] width 19 height 20
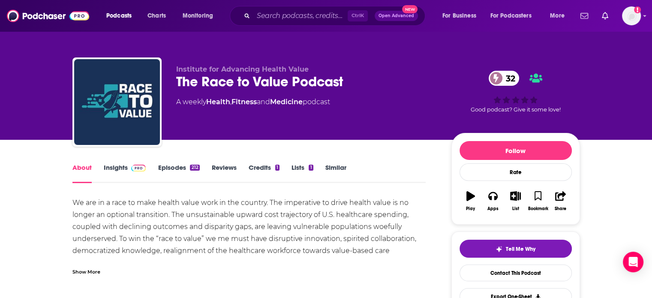
click at [121, 165] on link "Insights" at bounding box center [125, 173] width 42 height 20
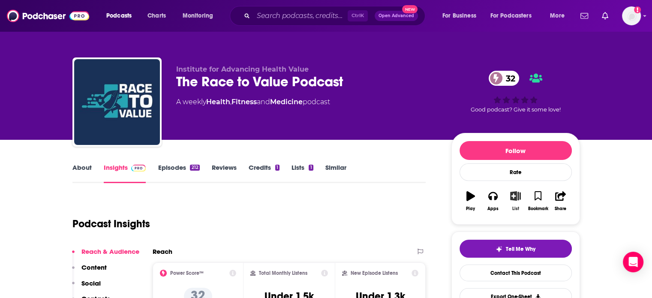
drag, startPoint x: 121, startPoint y: 165, endPoint x: 513, endPoint y: 199, distance: 393.8
click at [513, 199] on icon "button" at bounding box center [515, 195] width 11 height 9
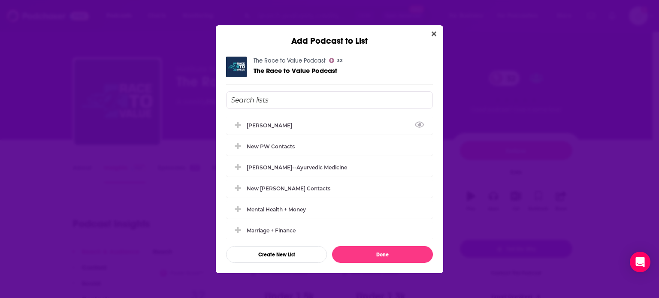
click at [263, 124] on div "S. Decker" at bounding box center [272, 125] width 51 height 6
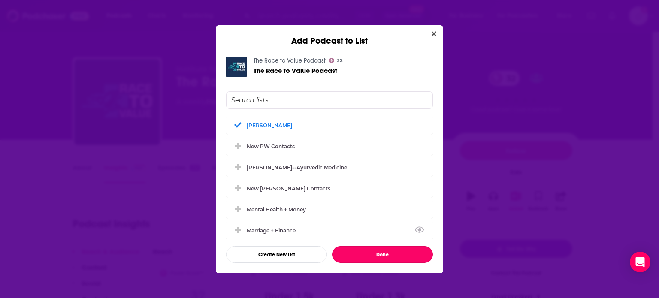
click at [383, 257] on button "Done" at bounding box center [382, 254] width 101 height 17
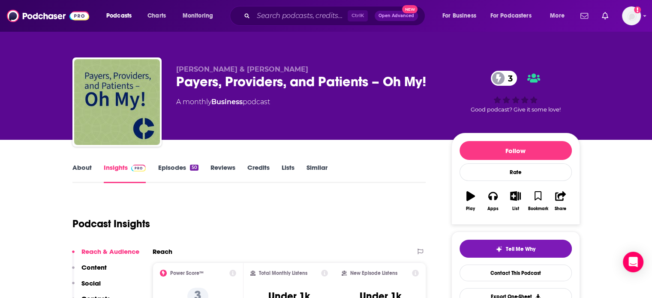
click at [90, 169] on link "About" at bounding box center [81, 173] width 19 height 20
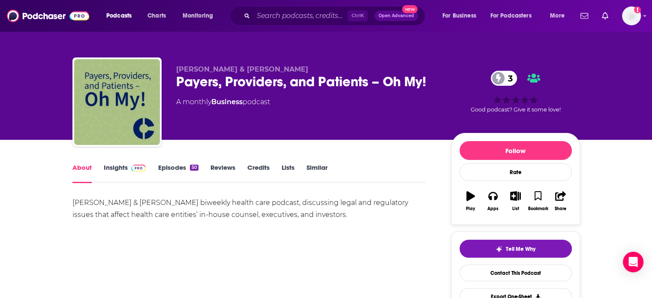
click at [123, 176] on link "Insights" at bounding box center [125, 173] width 42 height 20
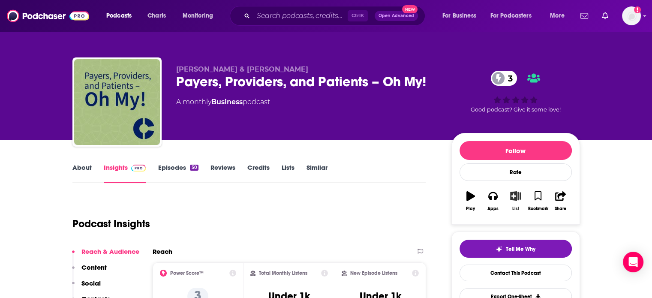
click at [514, 196] on icon "button" at bounding box center [515, 195] width 11 height 9
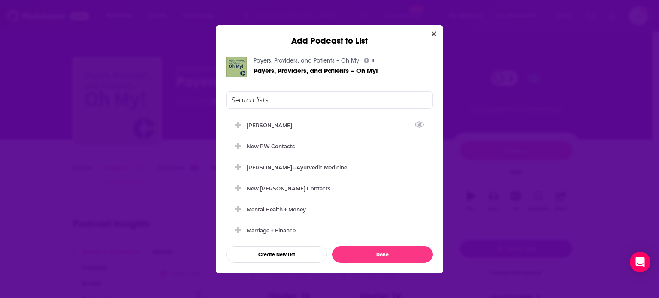
click at [262, 129] on div "[PERSON_NAME]" at bounding box center [329, 125] width 207 height 19
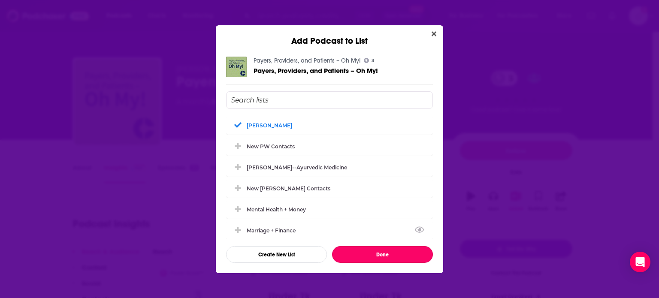
click at [366, 253] on button "Done" at bounding box center [382, 254] width 101 height 17
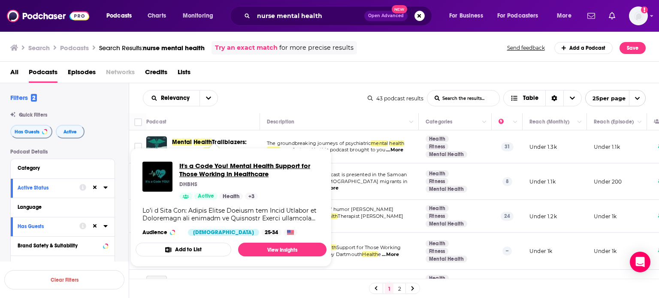
drag, startPoint x: 201, startPoint y: 249, endPoint x: 189, endPoint y: 172, distance: 78.1
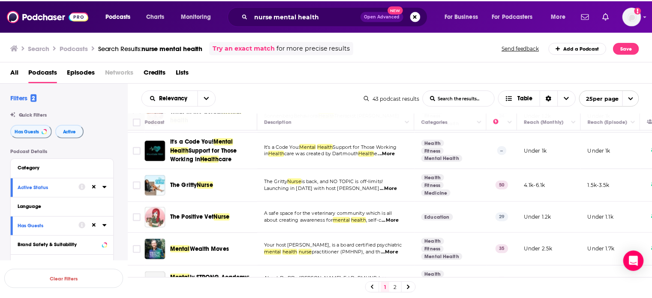
scroll to position [105, 0]
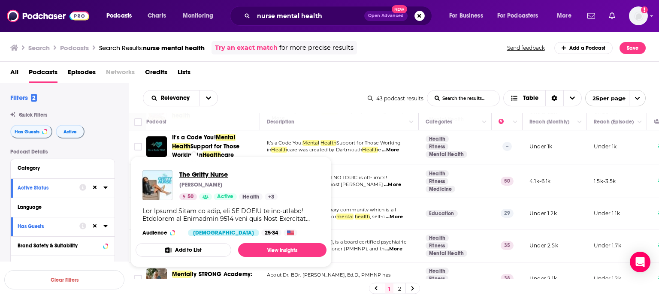
click at [199, 176] on span "The Gritty Nurse" at bounding box center [228, 174] width 98 height 8
